Goal: Find specific fact: Find specific fact

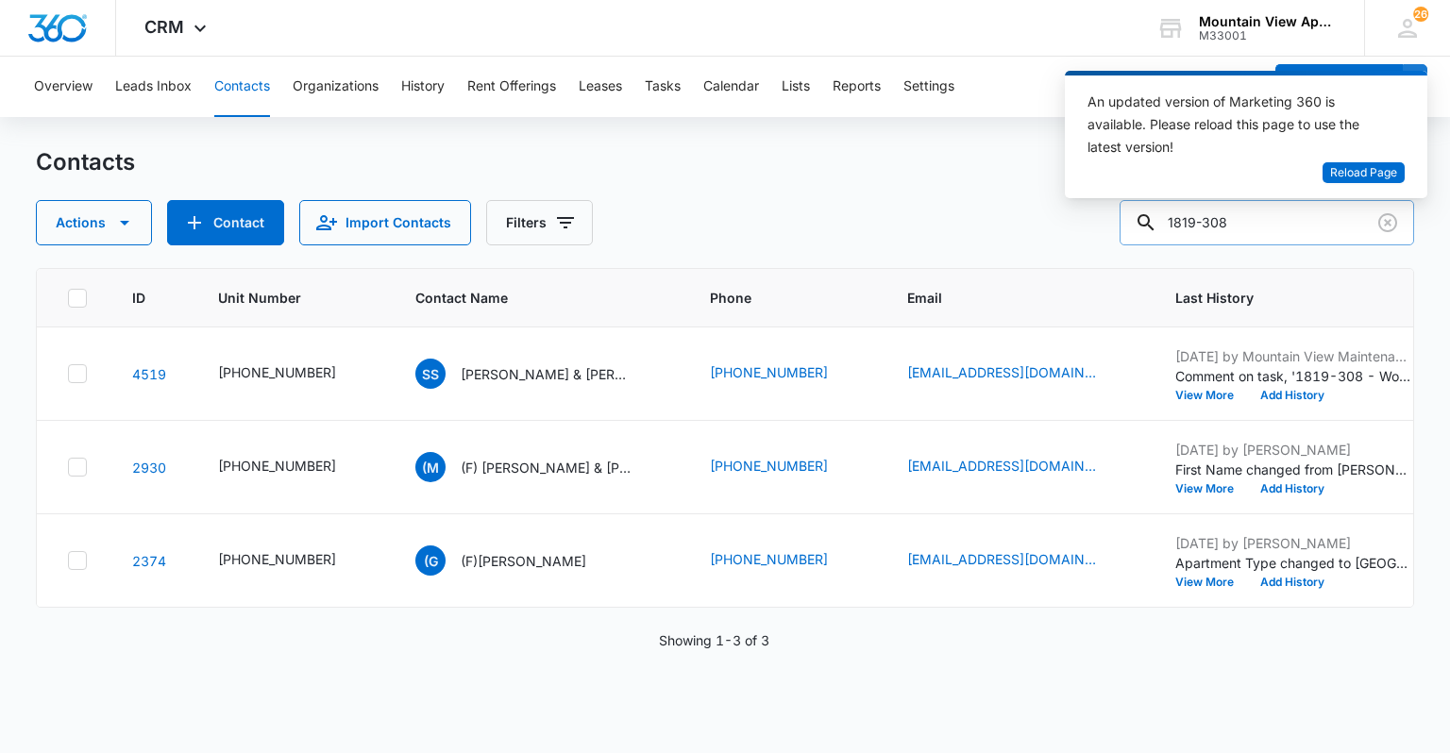
click at [1254, 218] on input "1819-308" at bounding box center [1266, 222] width 294 height 45
click at [1352, 172] on span "Reload Page" at bounding box center [1363, 173] width 67 height 18
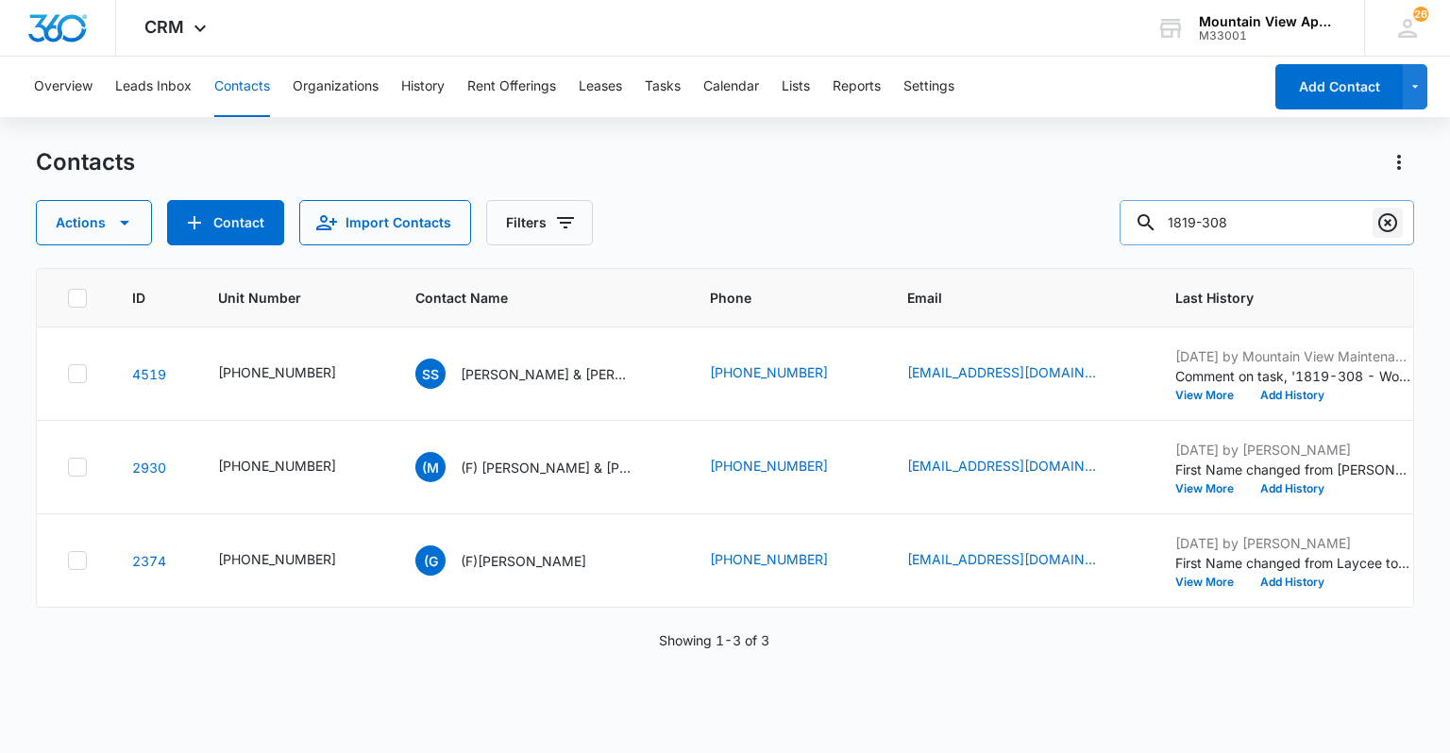
click at [1381, 219] on icon "Clear" at bounding box center [1387, 222] width 23 height 23
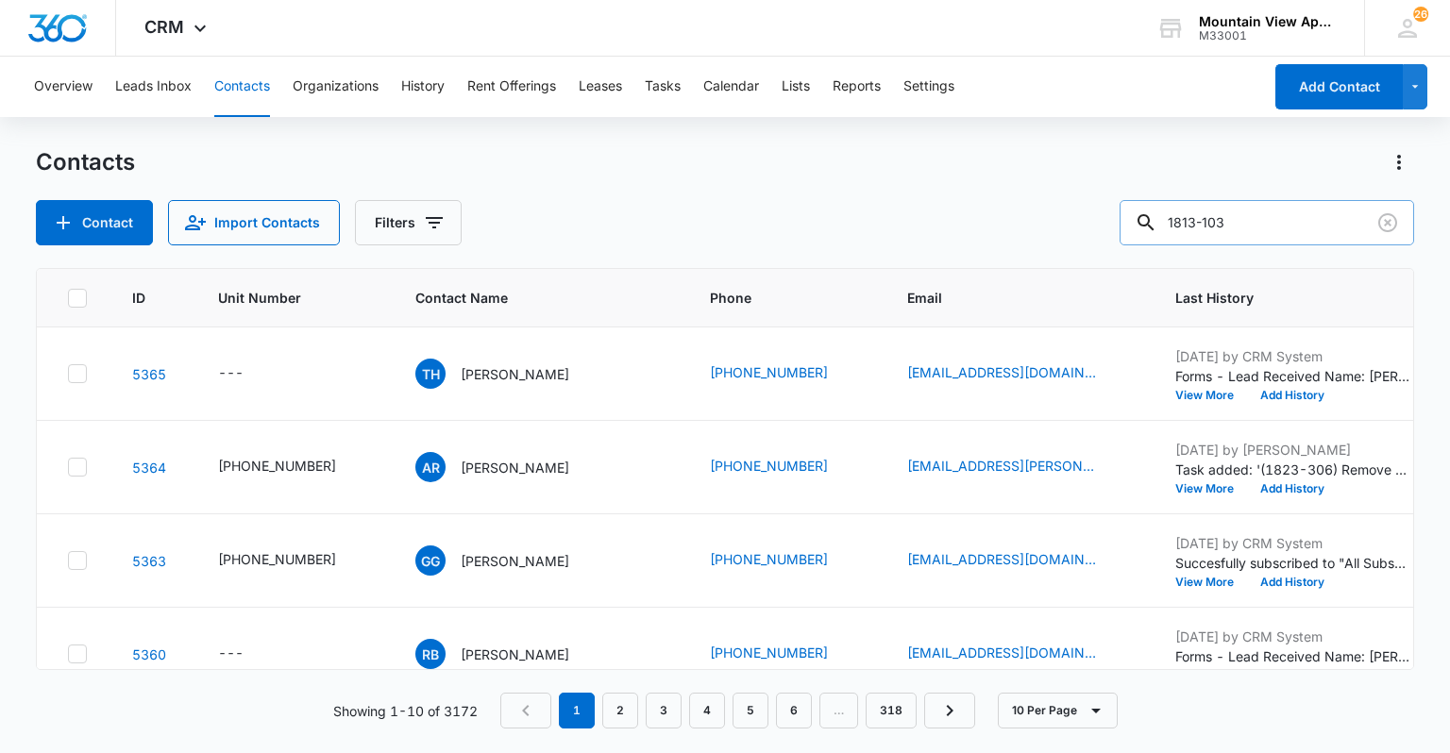
type input "1813-103"
